Goal: Transaction & Acquisition: Purchase product/service

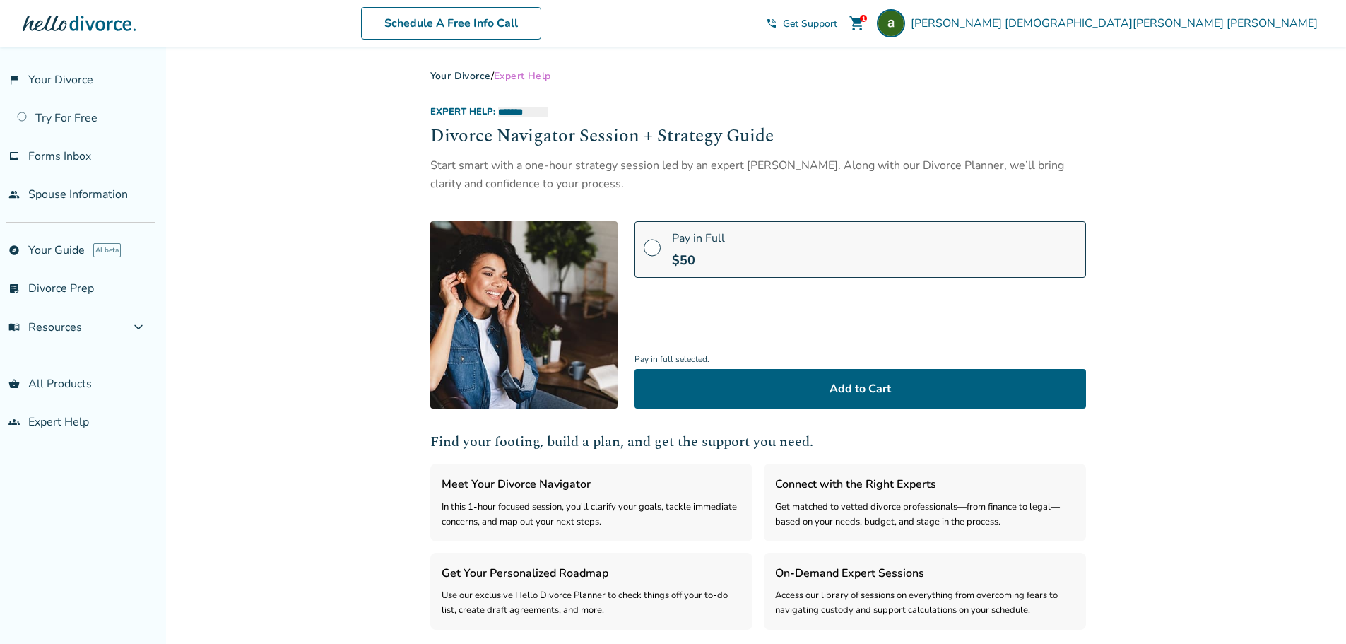
select select "***"
click at [76, 122] on link "Try For Free" at bounding box center [77, 118] width 155 height 33
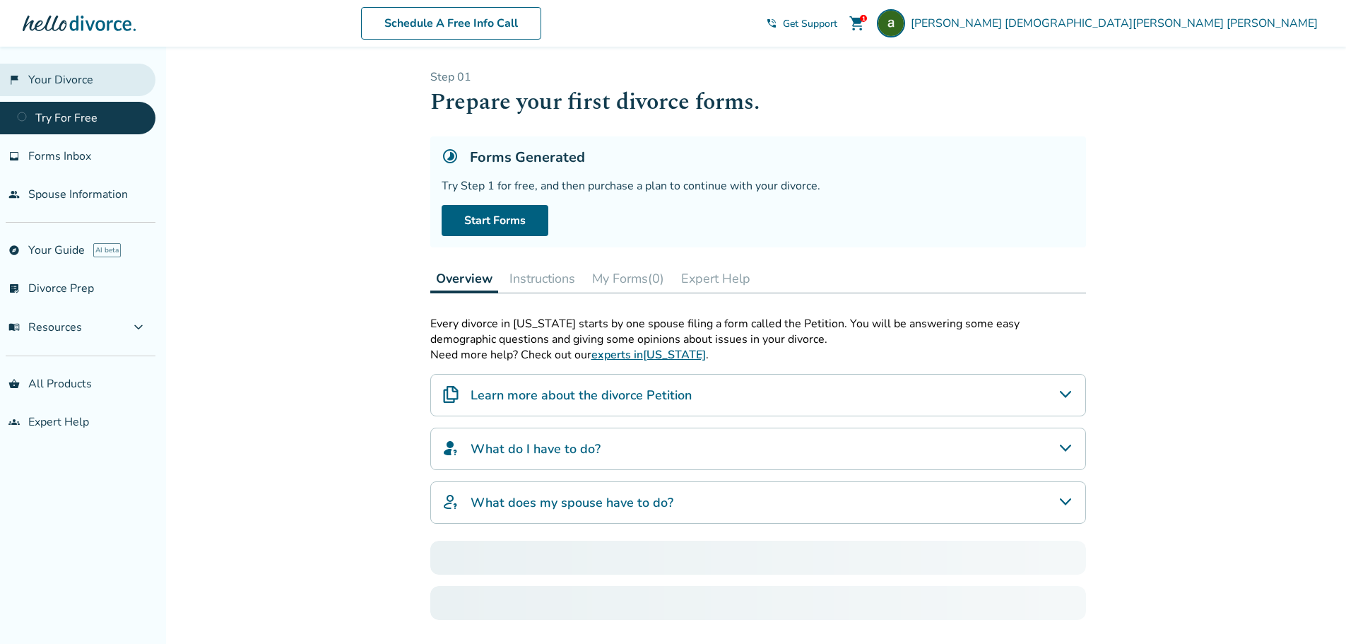
click at [77, 85] on link "flag_2 Your Divorce" at bounding box center [77, 80] width 155 height 33
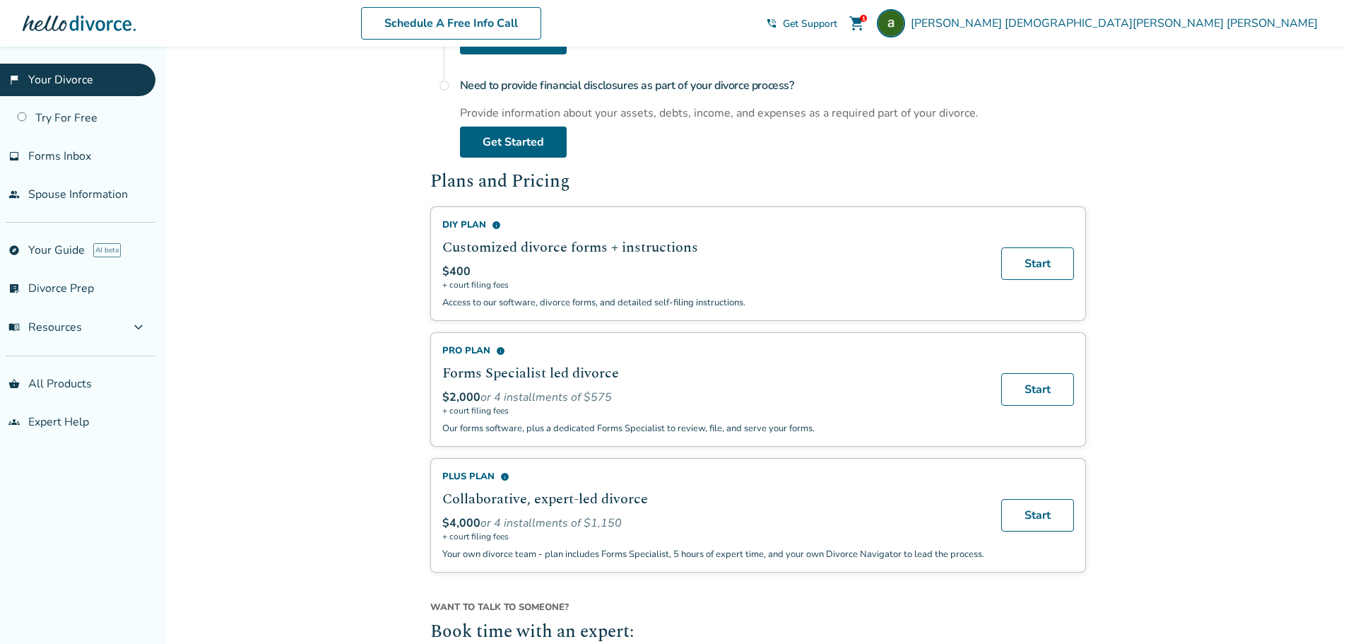
scroll to position [777, 0]
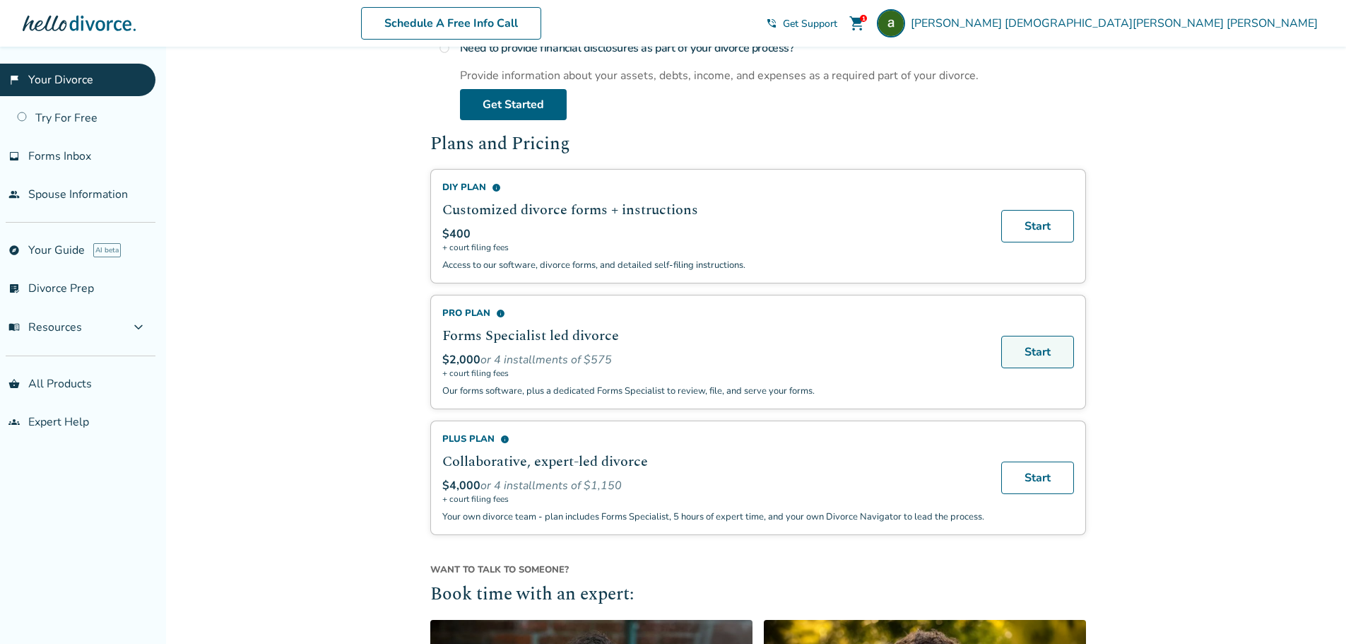
click at [1020, 353] on link "Start" at bounding box center [1037, 352] width 73 height 33
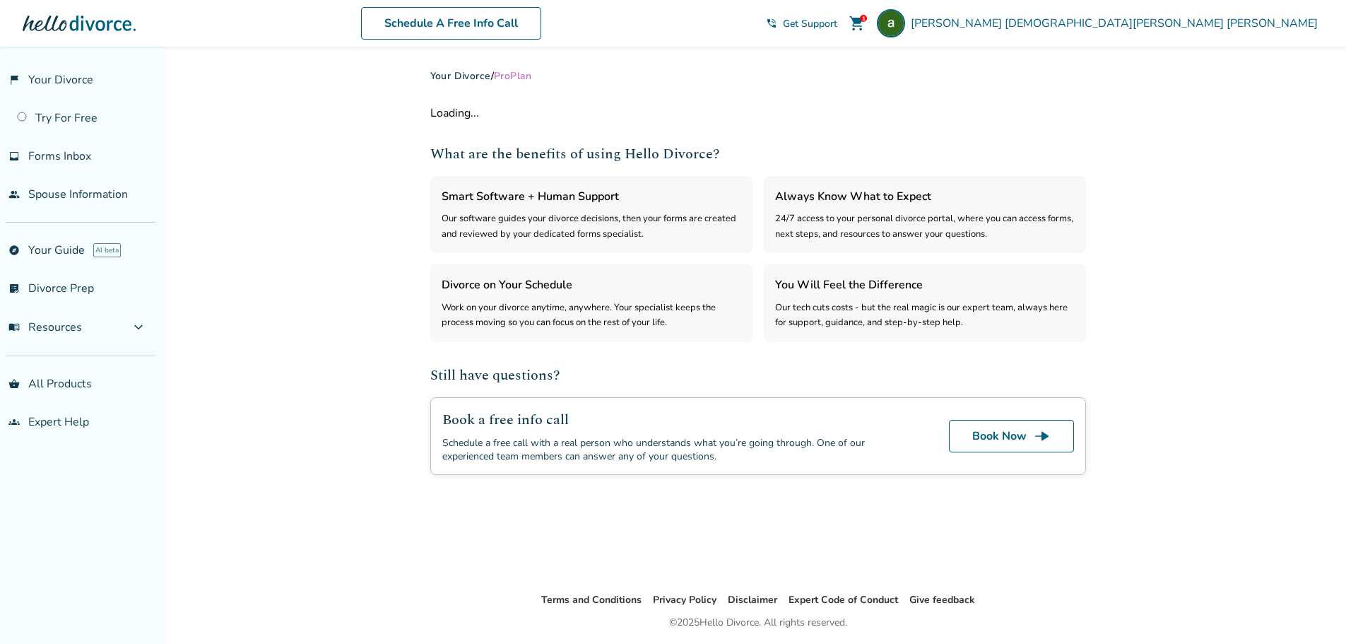
select select "***"
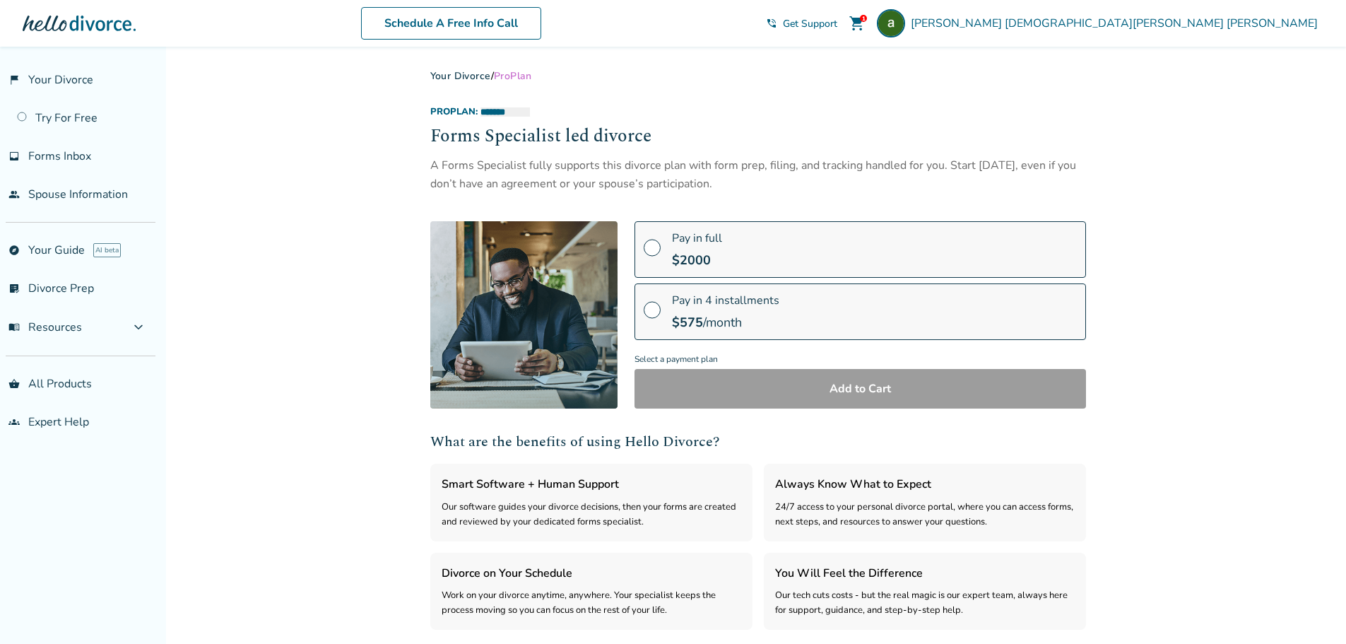
click at [644, 309] on span at bounding box center [652, 315] width 17 height 16
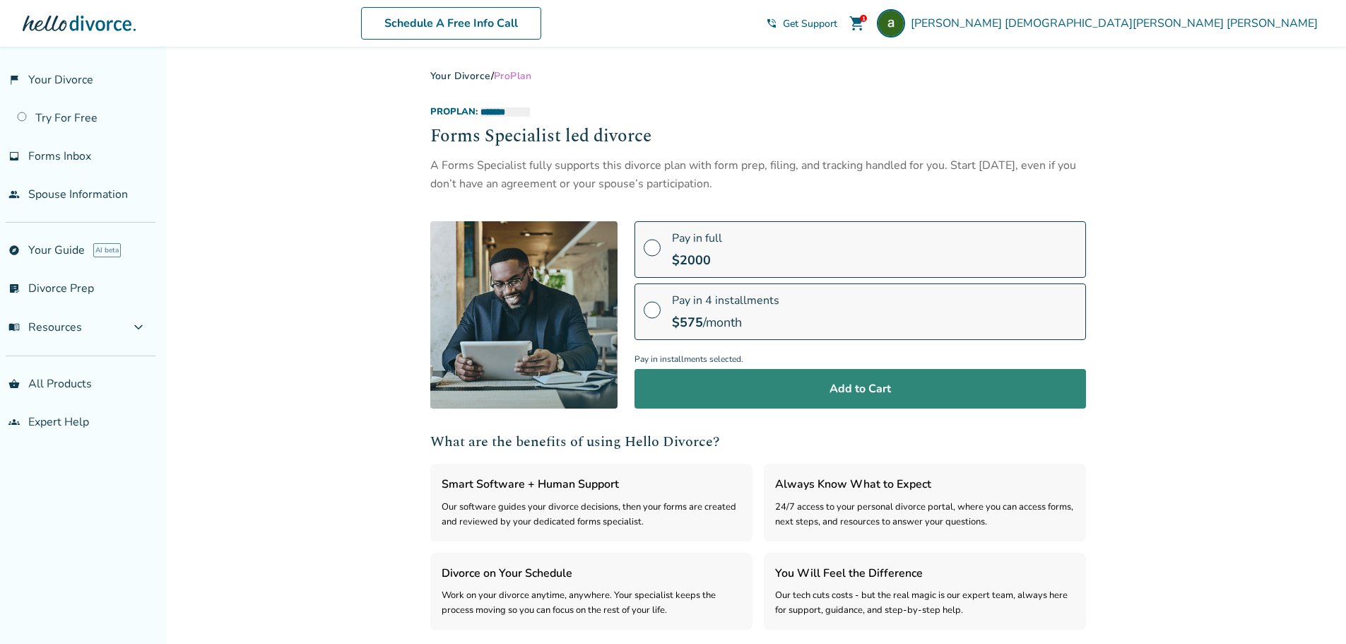
click at [731, 385] on button "Add to Cart" at bounding box center [861, 389] width 452 height 40
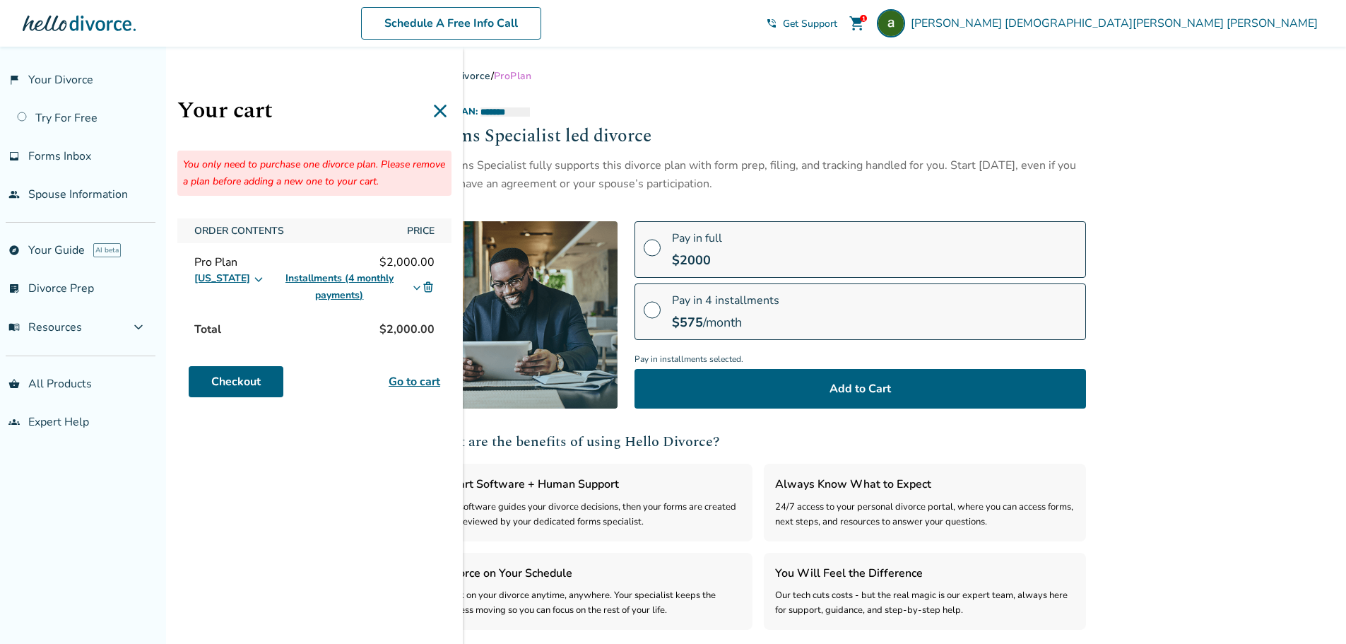
click at [436, 112] on icon at bounding box center [440, 111] width 23 height 23
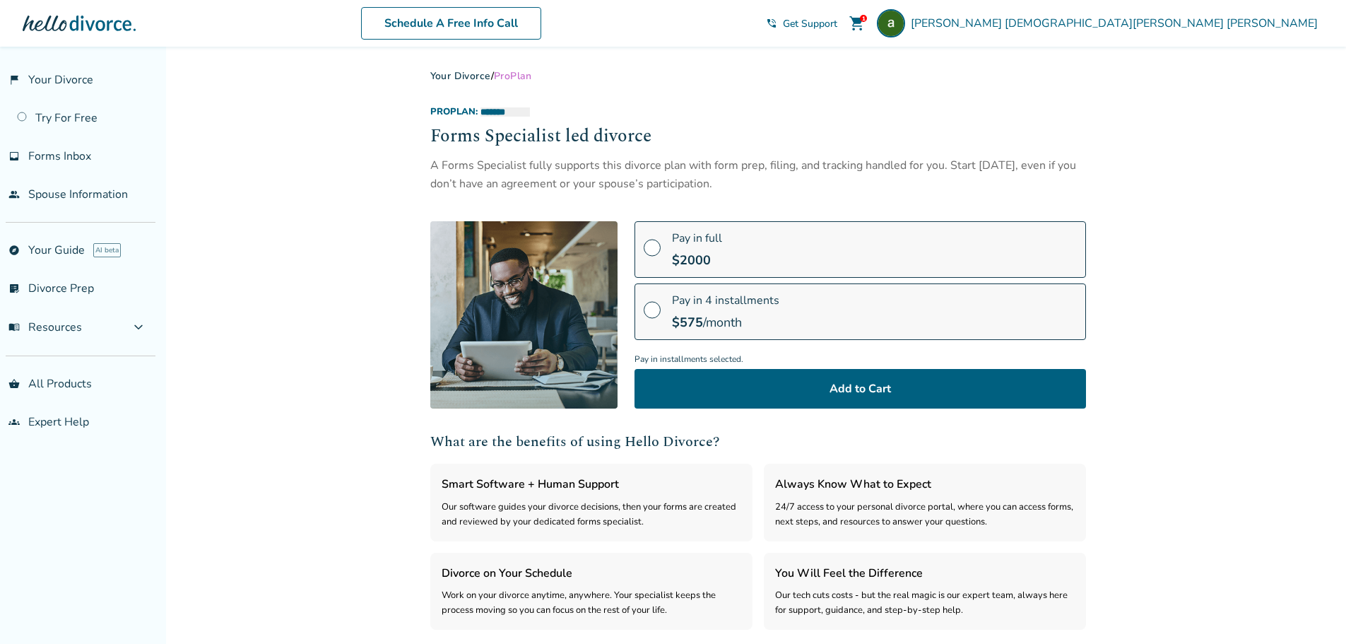
click at [866, 20] on span "shopping_cart" at bounding box center [857, 23] width 17 height 17
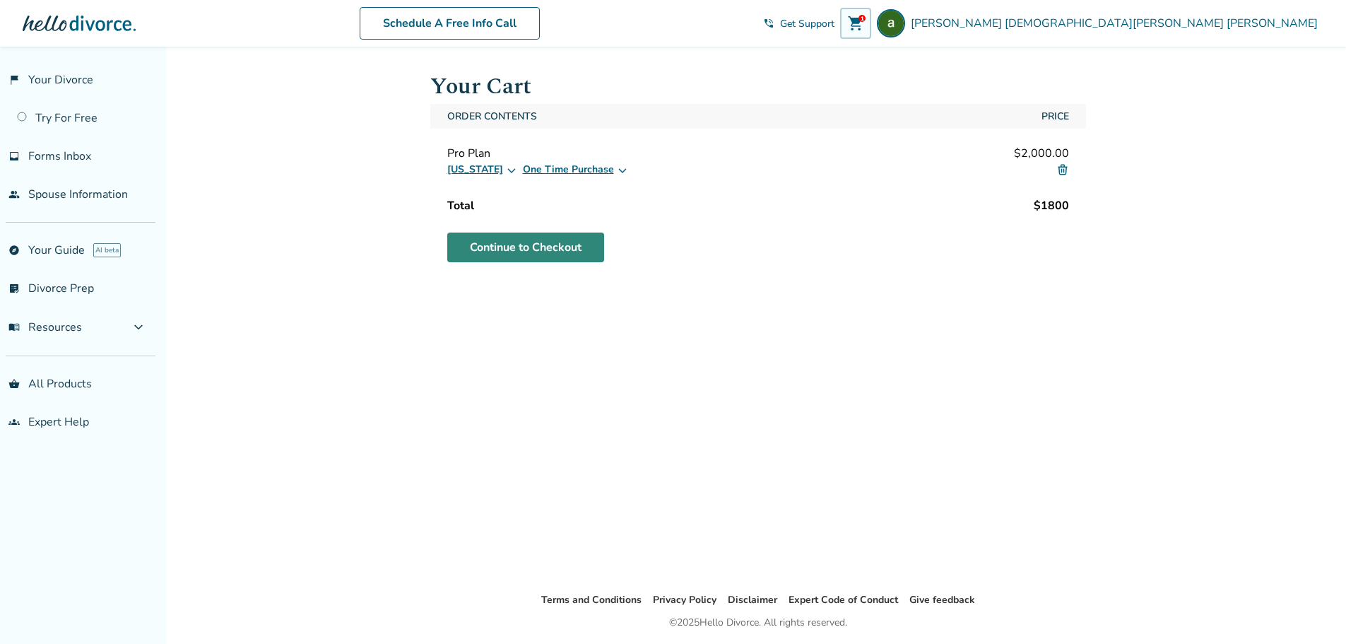
click at [545, 253] on link "Continue to Checkout" at bounding box center [525, 247] width 157 height 30
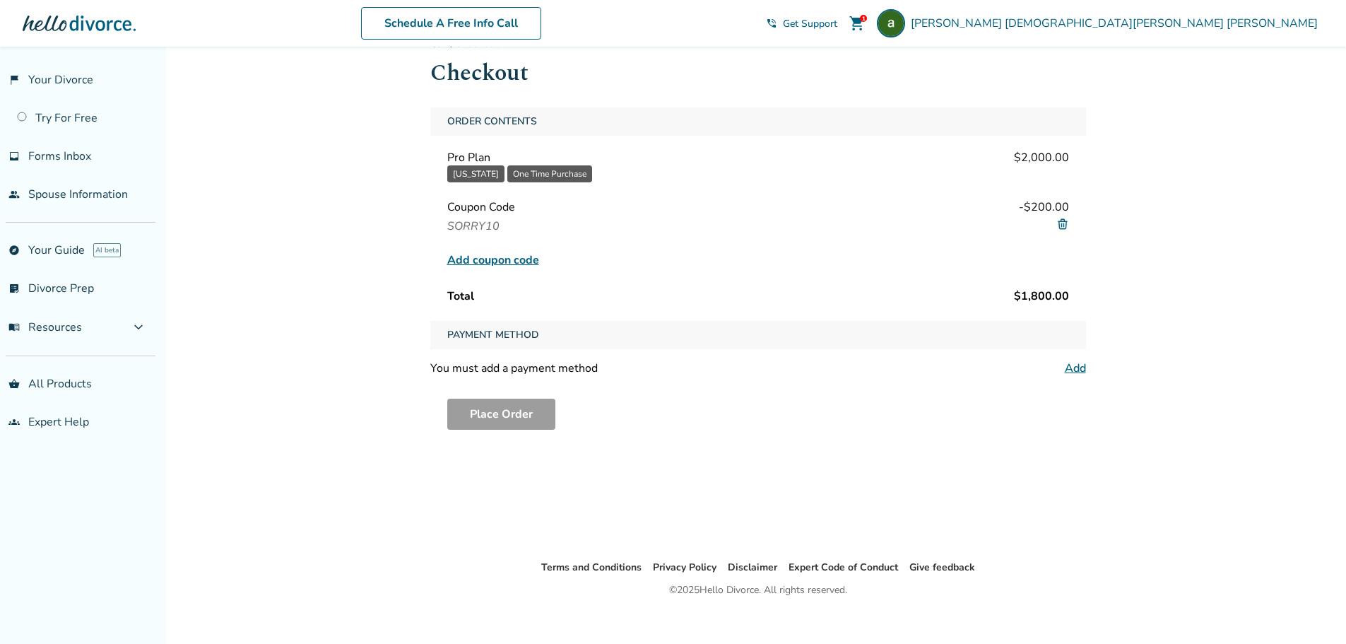
scroll to position [47, 0]
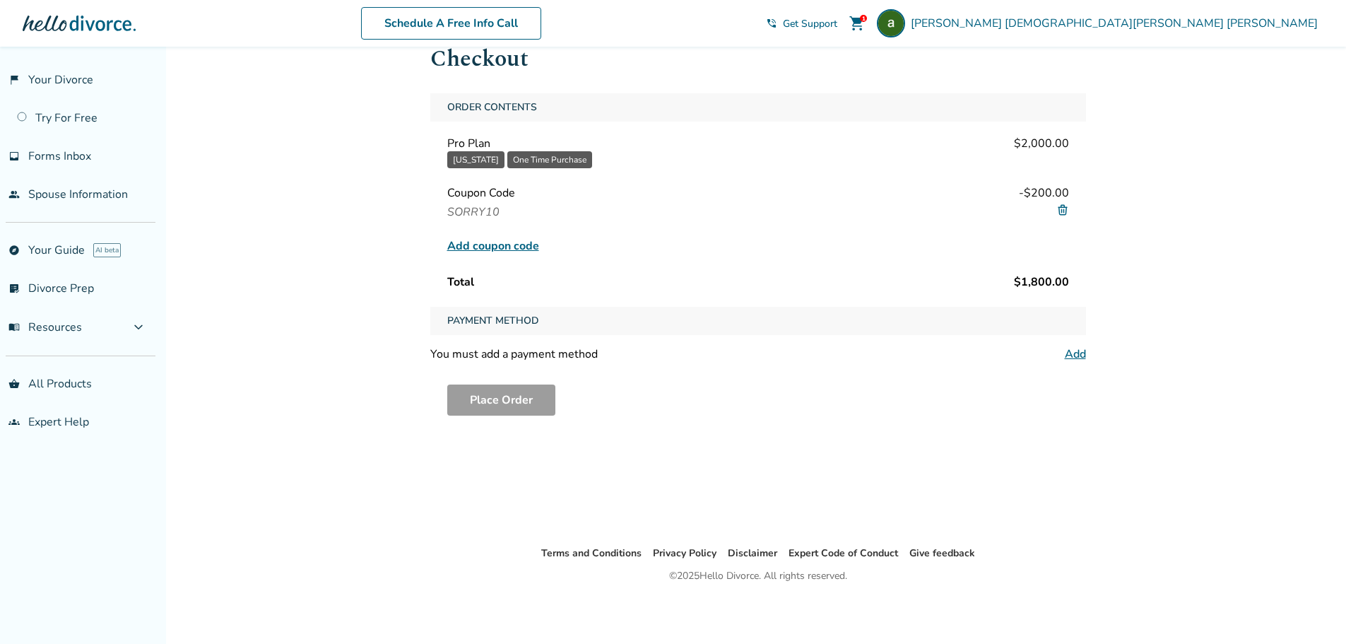
click at [1078, 351] on link "Add" at bounding box center [1075, 354] width 21 height 16
